Goal: Check status: Check status

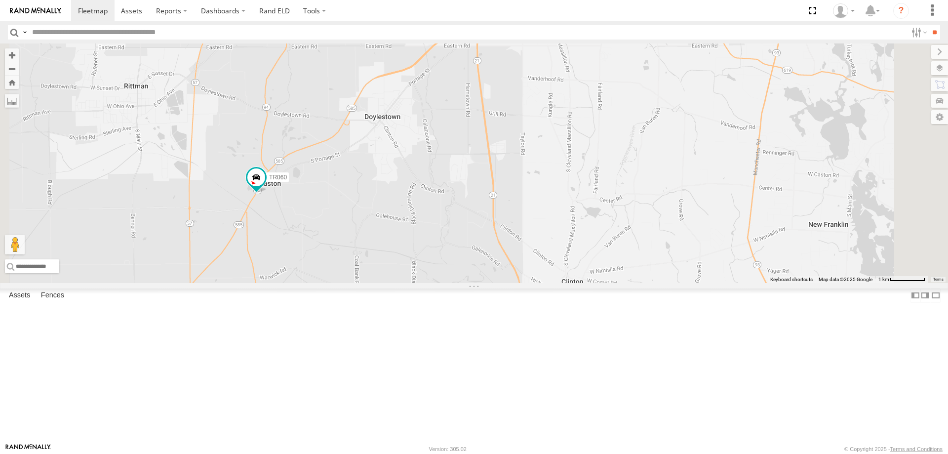
drag, startPoint x: 394, startPoint y: 402, endPoint x: 437, endPoint y: 248, distance: 159.6
click at [437, 248] on div "86003 TR060" at bounding box center [474, 163] width 948 height 240
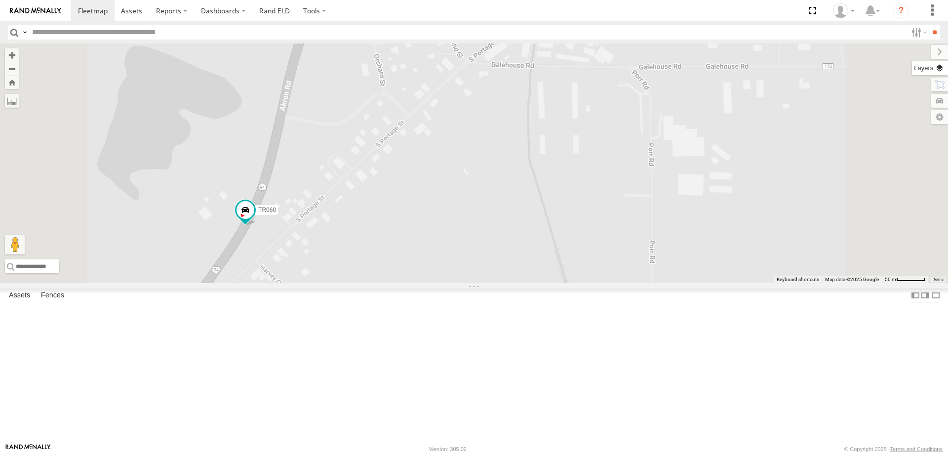
click at [940, 69] on label at bounding box center [930, 68] width 36 height 14
click at [0, 0] on span "Overlays" at bounding box center [0, 0] width 0 height 0
click at [0, 0] on span "Basemaps" at bounding box center [0, 0] width 0 height 0
click at [0, 0] on span "Satellite + Roadmap" at bounding box center [0, 0] width 0 height 0
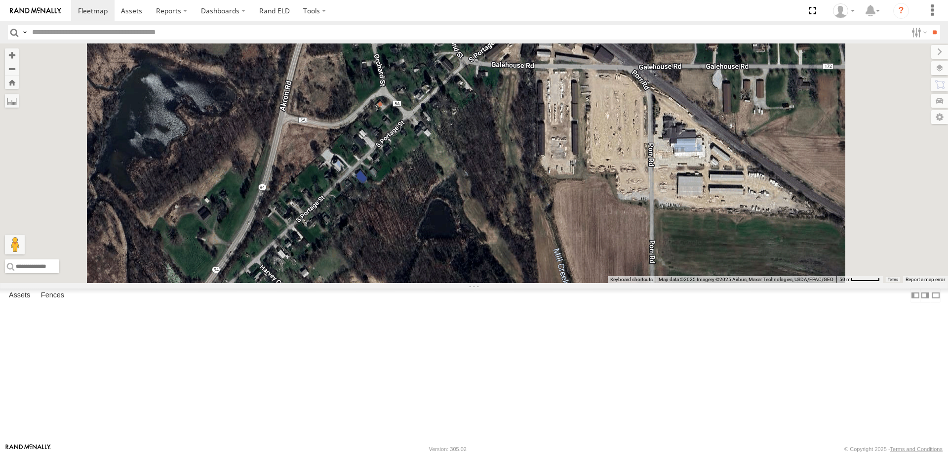
click at [0, 0] on span "Traffic" at bounding box center [0, 0] width 0 height 0
click at [596, 193] on div "86003 TR060" at bounding box center [474, 163] width 948 height 240
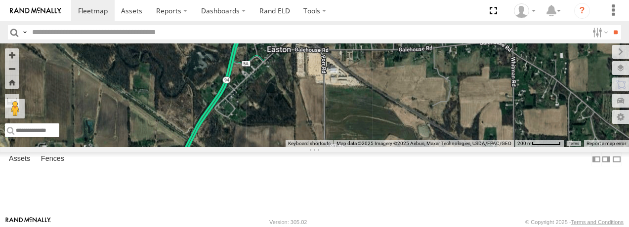
click at [327, 114] on div "86003 TR060" at bounding box center [314, 95] width 629 height 104
